Goal: Task Accomplishment & Management: Use online tool/utility

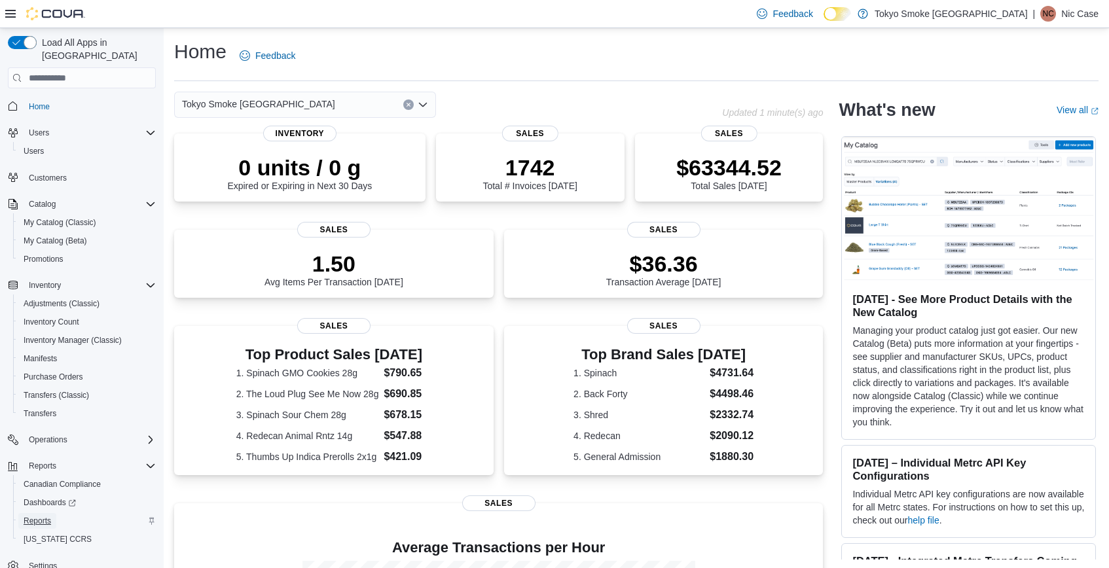
click at [46, 516] on span "Reports" at bounding box center [38, 521] width 28 height 10
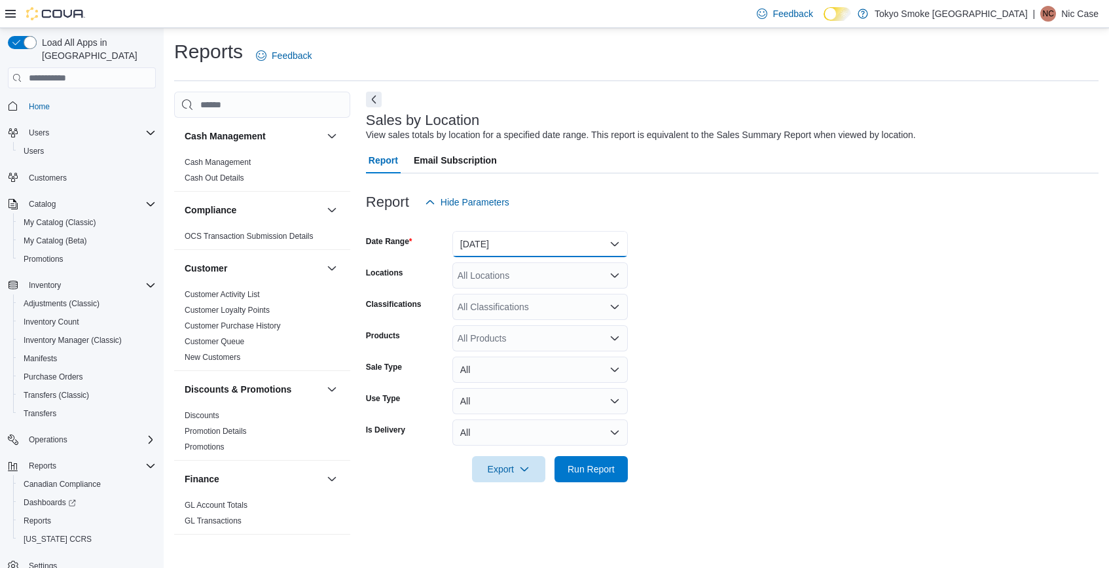
click at [523, 239] on button "[DATE]" at bounding box center [539, 244] width 175 height 26
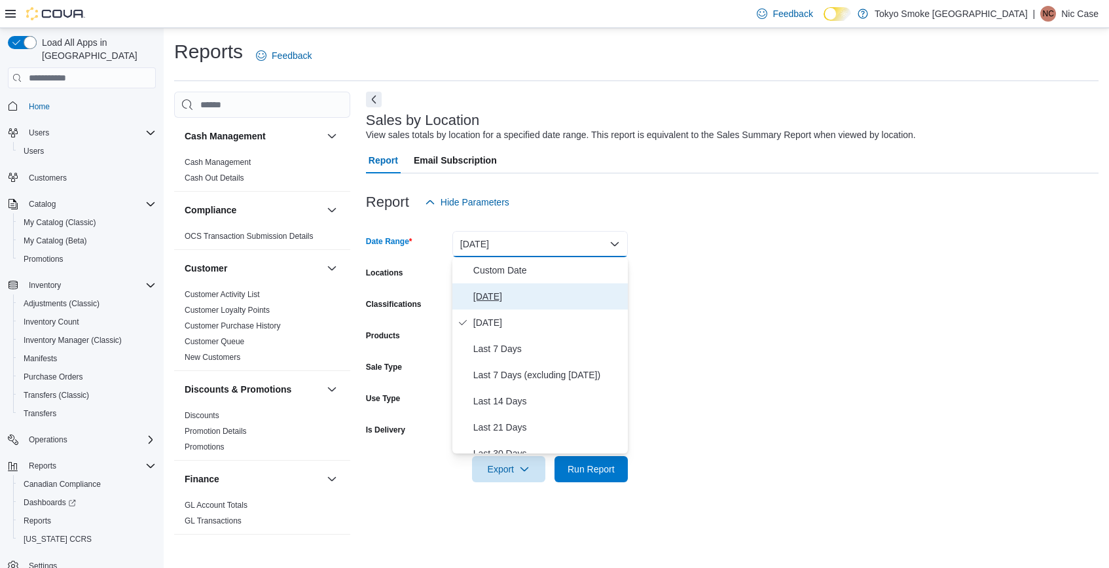
click at [504, 287] on button "[DATE]" at bounding box center [539, 297] width 175 height 26
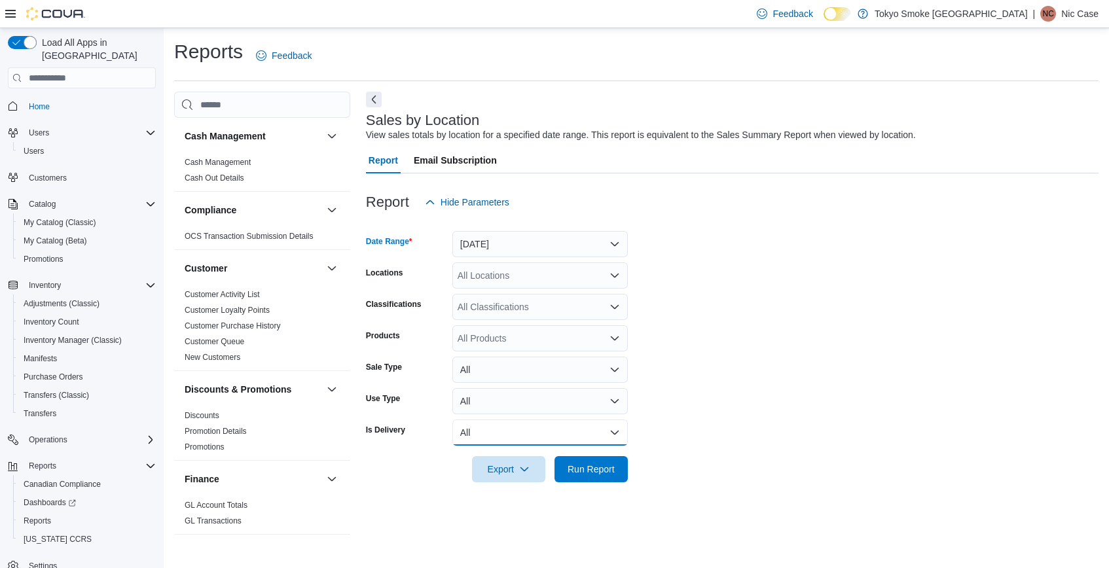
click at [612, 441] on button "All" at bounding box center [539, 433] width 175 height 26
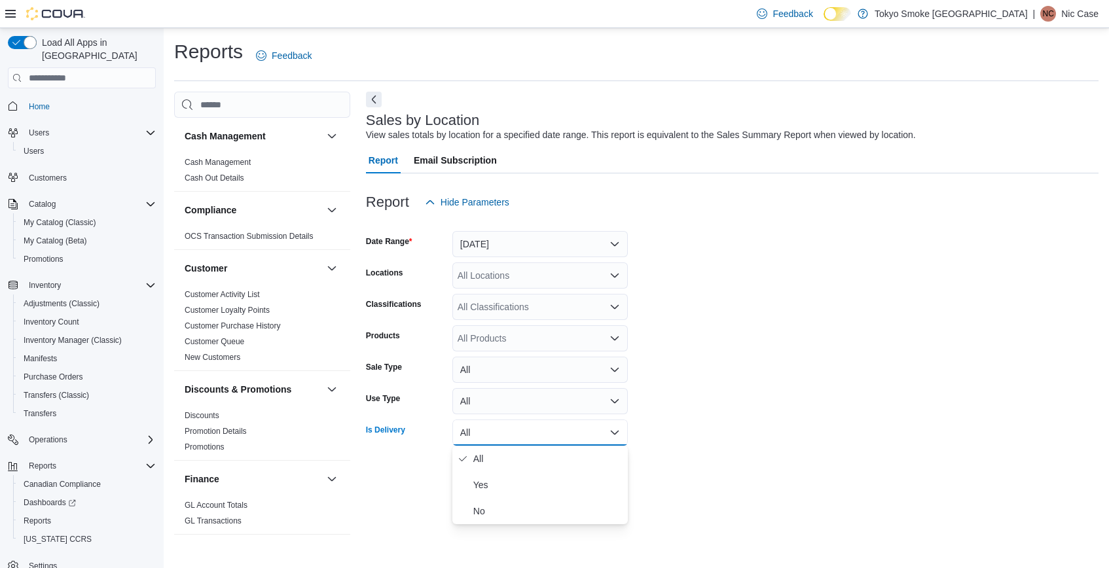
click at [694, 405] on form "Date Range [DATE] Locations All Locations Classifications All Classifications P…" at bounding box center [732, 348] width 733 height 267
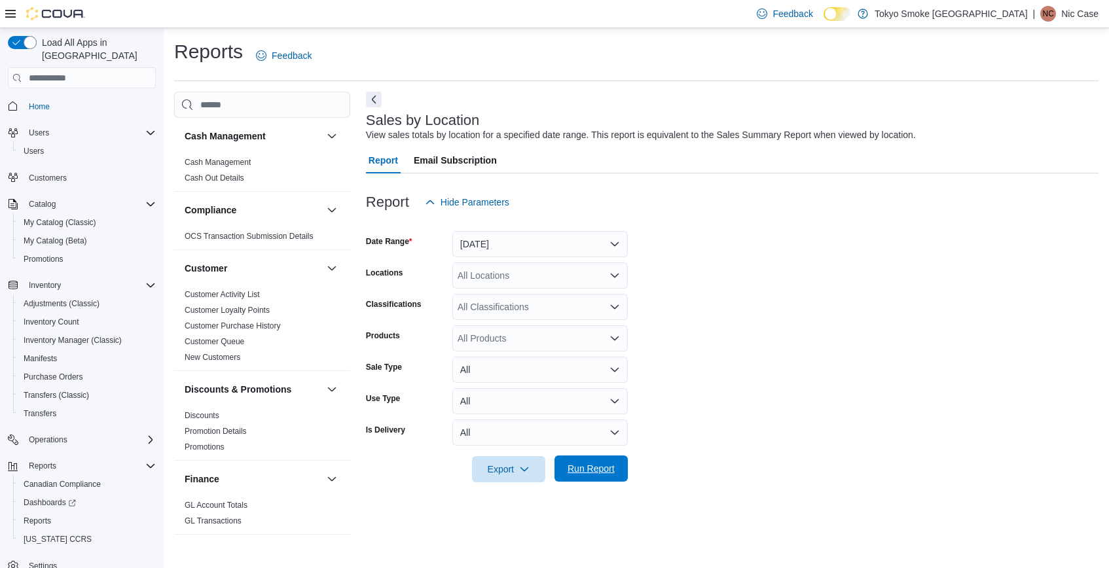
click at [615, 462] on span "Run Report" at bounding box center [591, 469] width 58 height 26
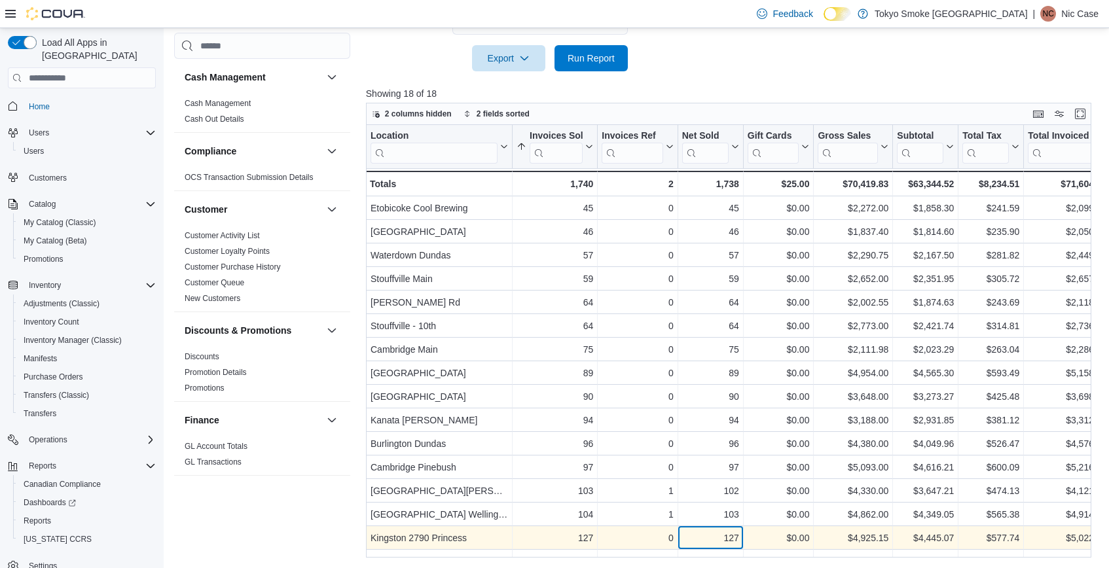
scroll to position [18, 0]
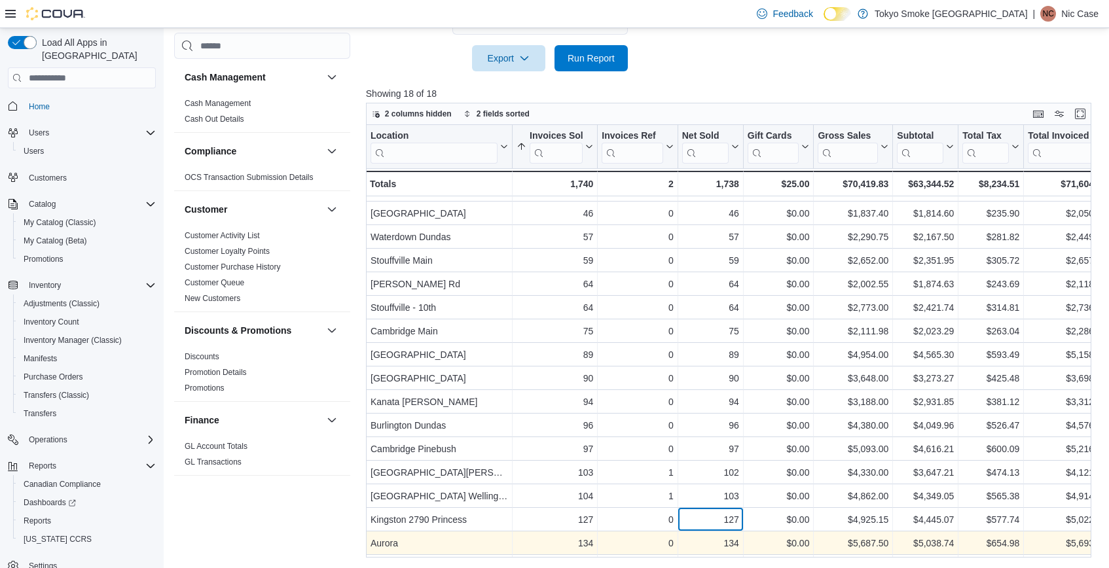
drag, startPoint x: 720, startPoint y: 540, endPoint x: 746, endPoint y: 540, distance: 26.2
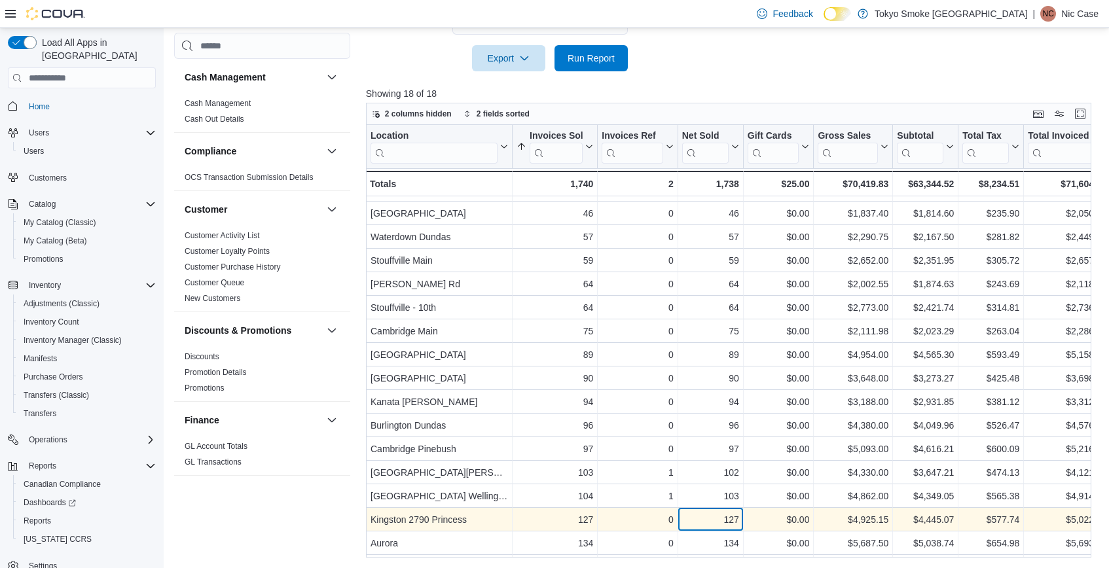
scroll to position [63, 0]
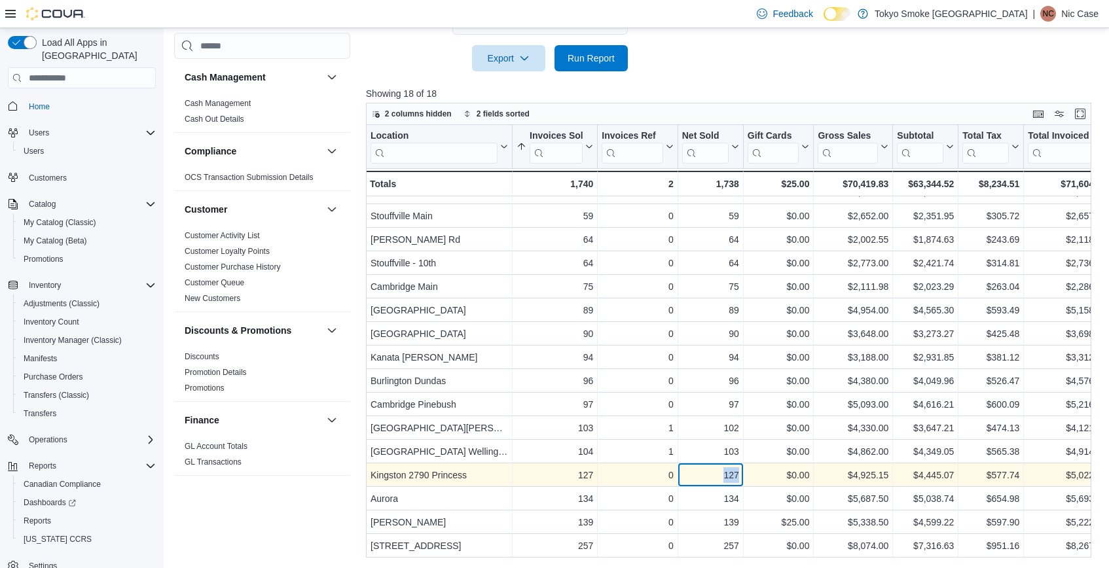
drag, startPoint x: 712, startPoint y: 471, endPoint x: 739, endPoint y: 475, distance: 27.8
click at [739, 475] on div "127 - Net Sold, column 4, row 15" at bounding box center [710, 476] width 65 height 24
